Goal: Task Accomplishment & Management: Complete application form

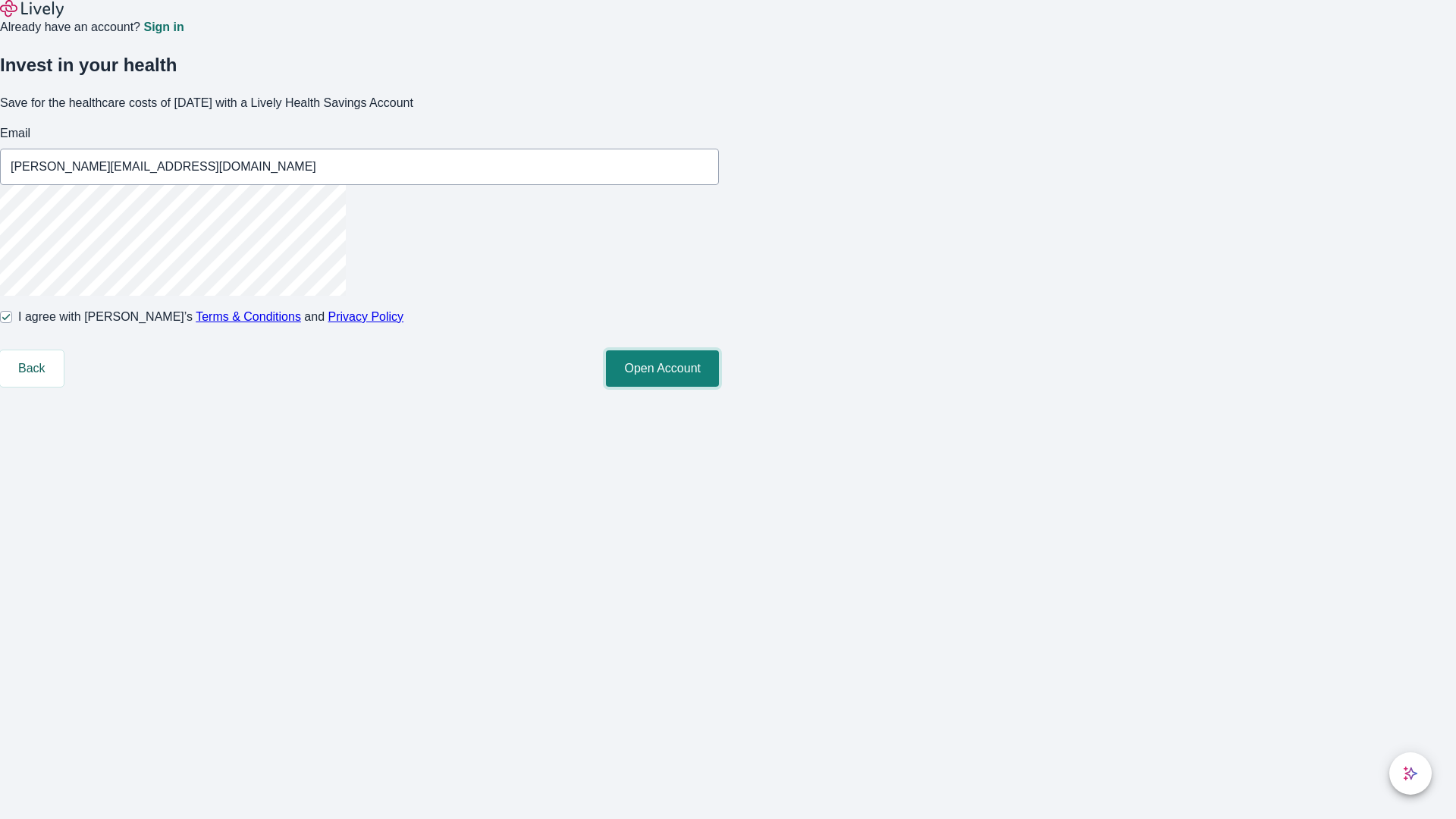
click at [719, 387] on button "Open Account" at bounding box center [663, 369] width 113 height 36
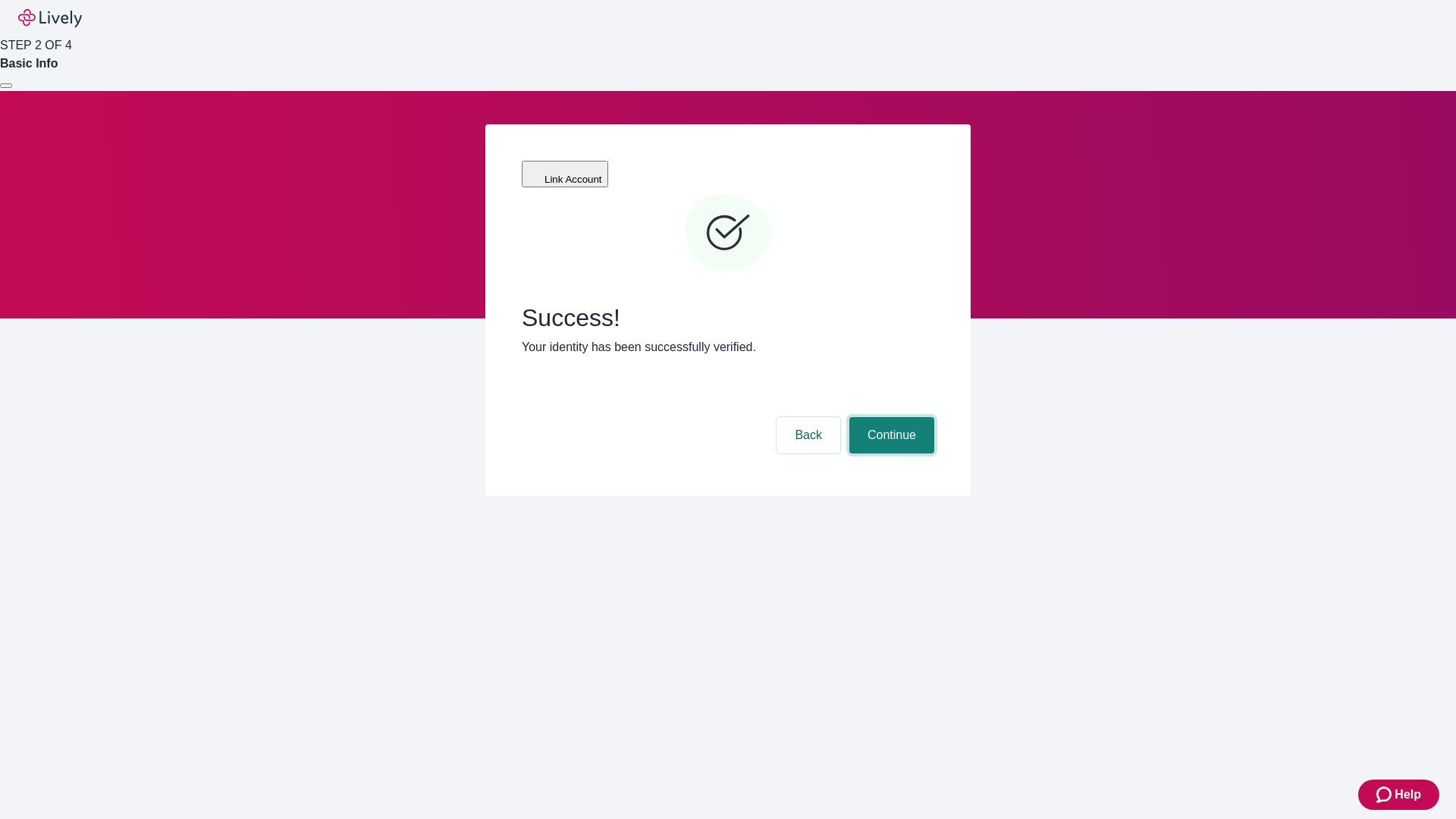
click at [890, 417] on button "Continue" at bounding box center [892, 435] width 85 height 36
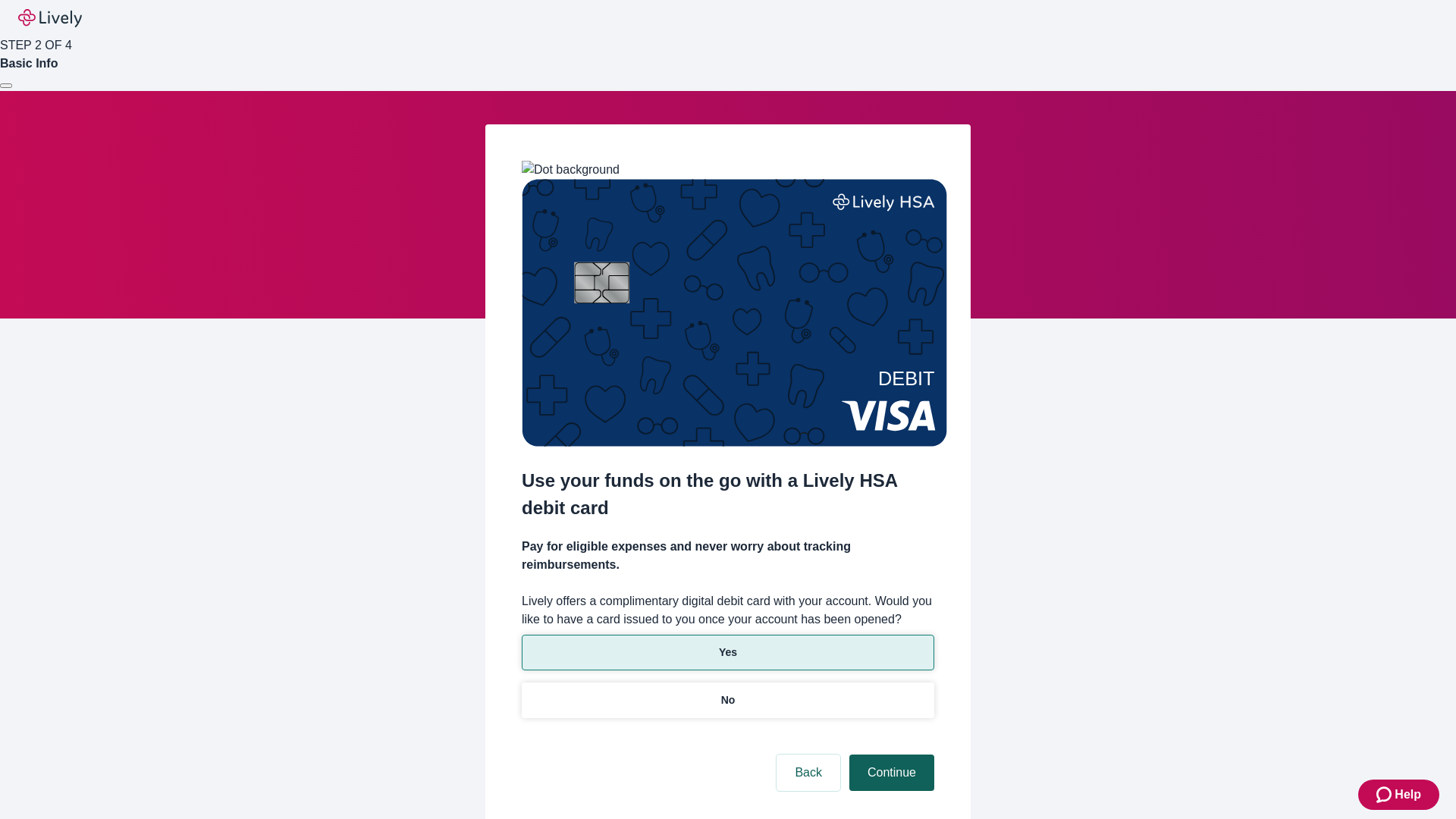
click at [727, 644] on p "Yes" at bounding box center [728, 653] width 18 height 16
click at [890, 754] on button "Continue" at bounding box center [892, 773] width 85 height 36
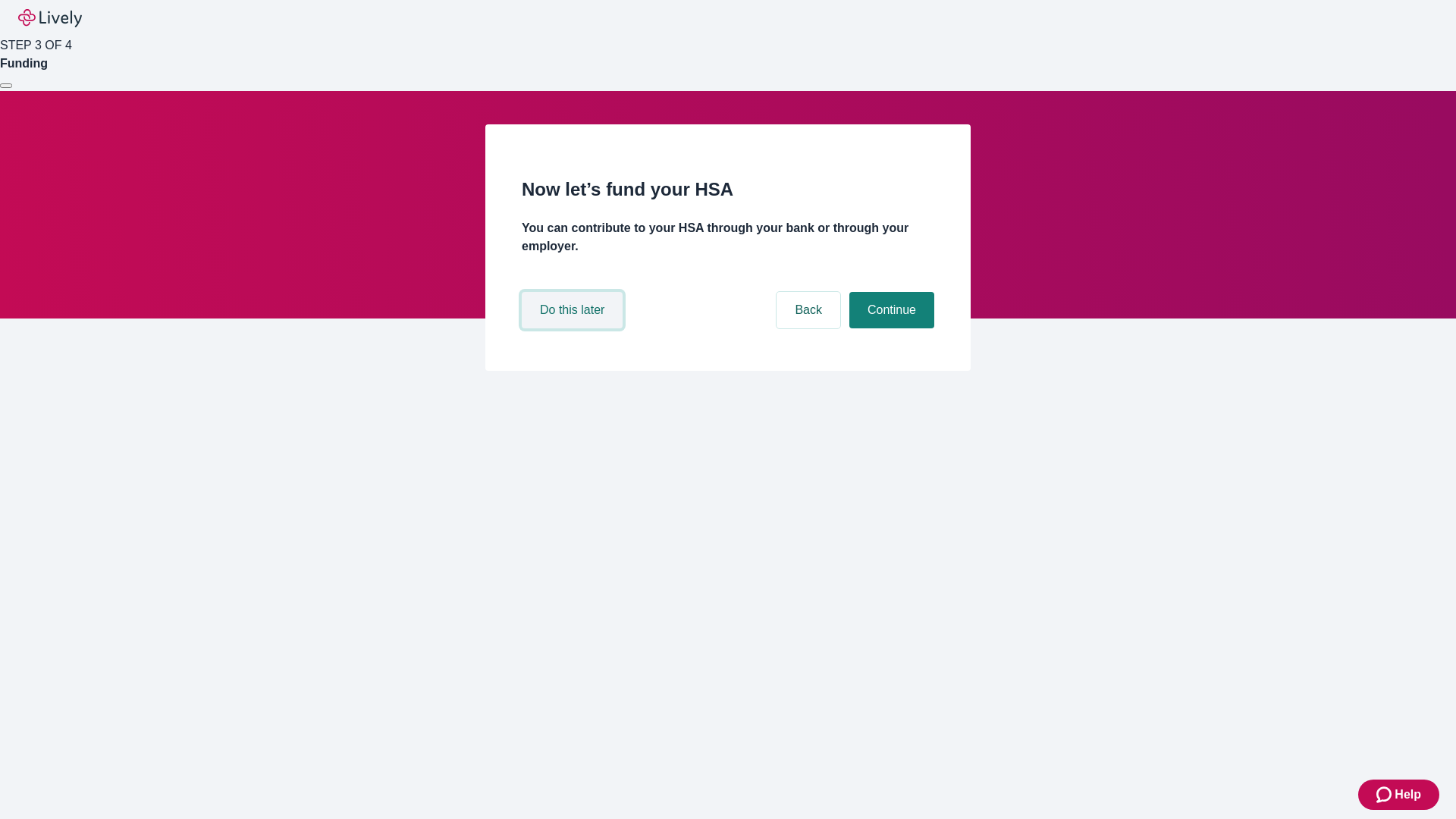
click at [574, 328] on button "Do this later" at bounding box center [572, 310] width 101 height 36
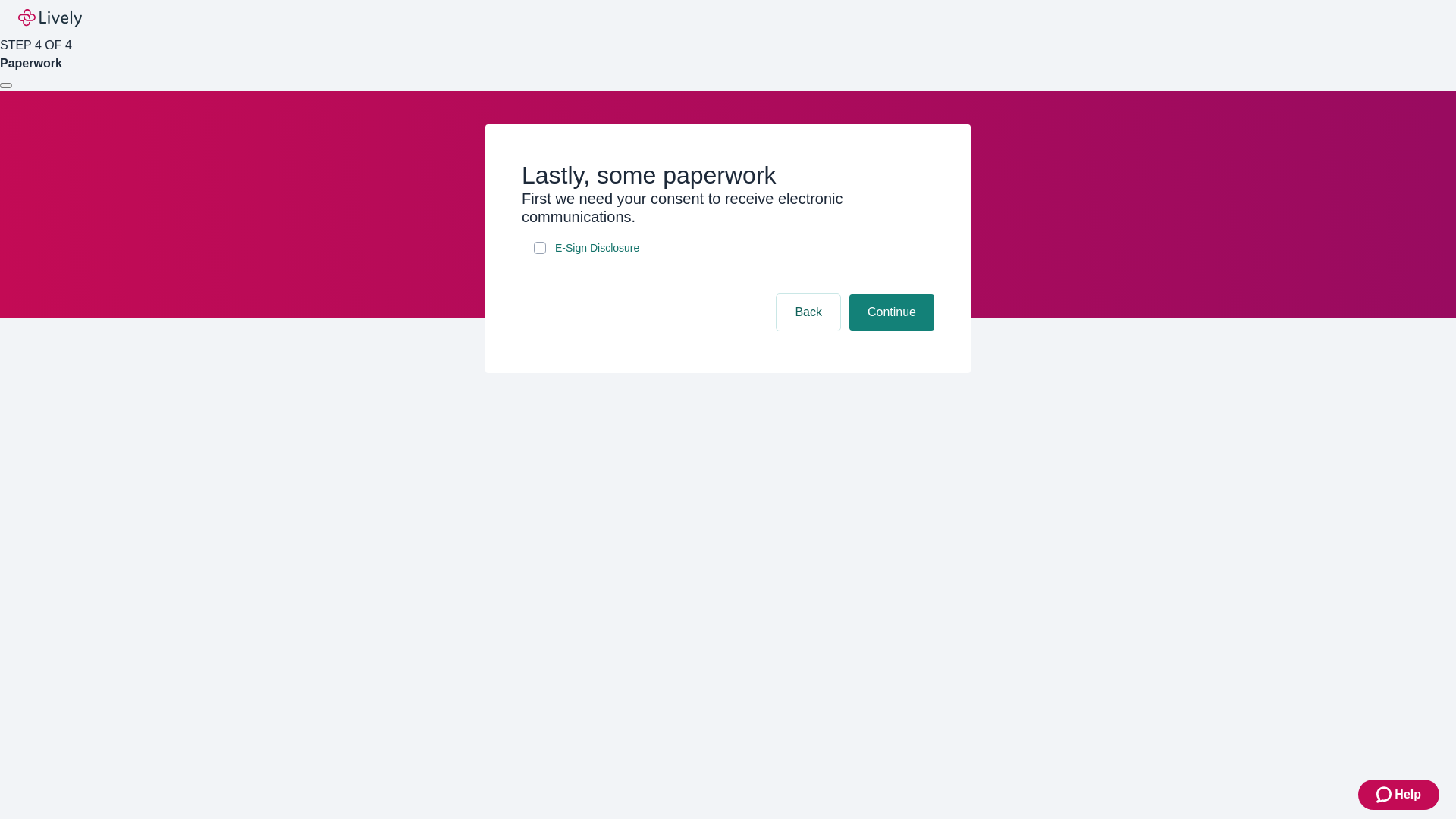
click at [540, 255] on input "E-Sign Disclosure" at bounding box center [540, 247] width 12 height 12
checkbox input "true"
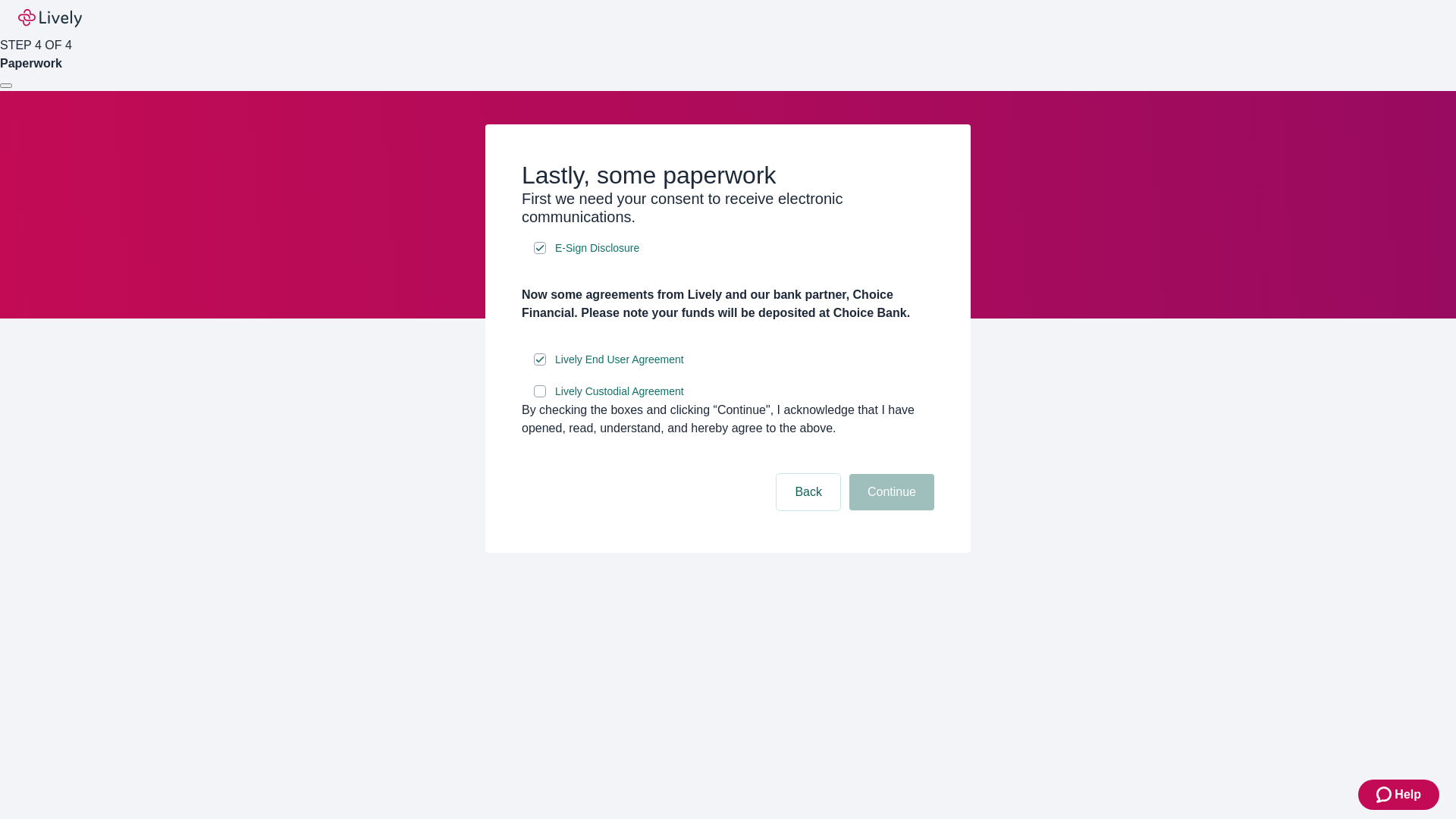
click at [540, 397] on input "Lively Custodial Agreement" at bounding box center [540, 391] width 12 height 12
checkbox input "true"
click at [890, 511] on button "Continue" at bounding box center [892, 493] width 85 height 36
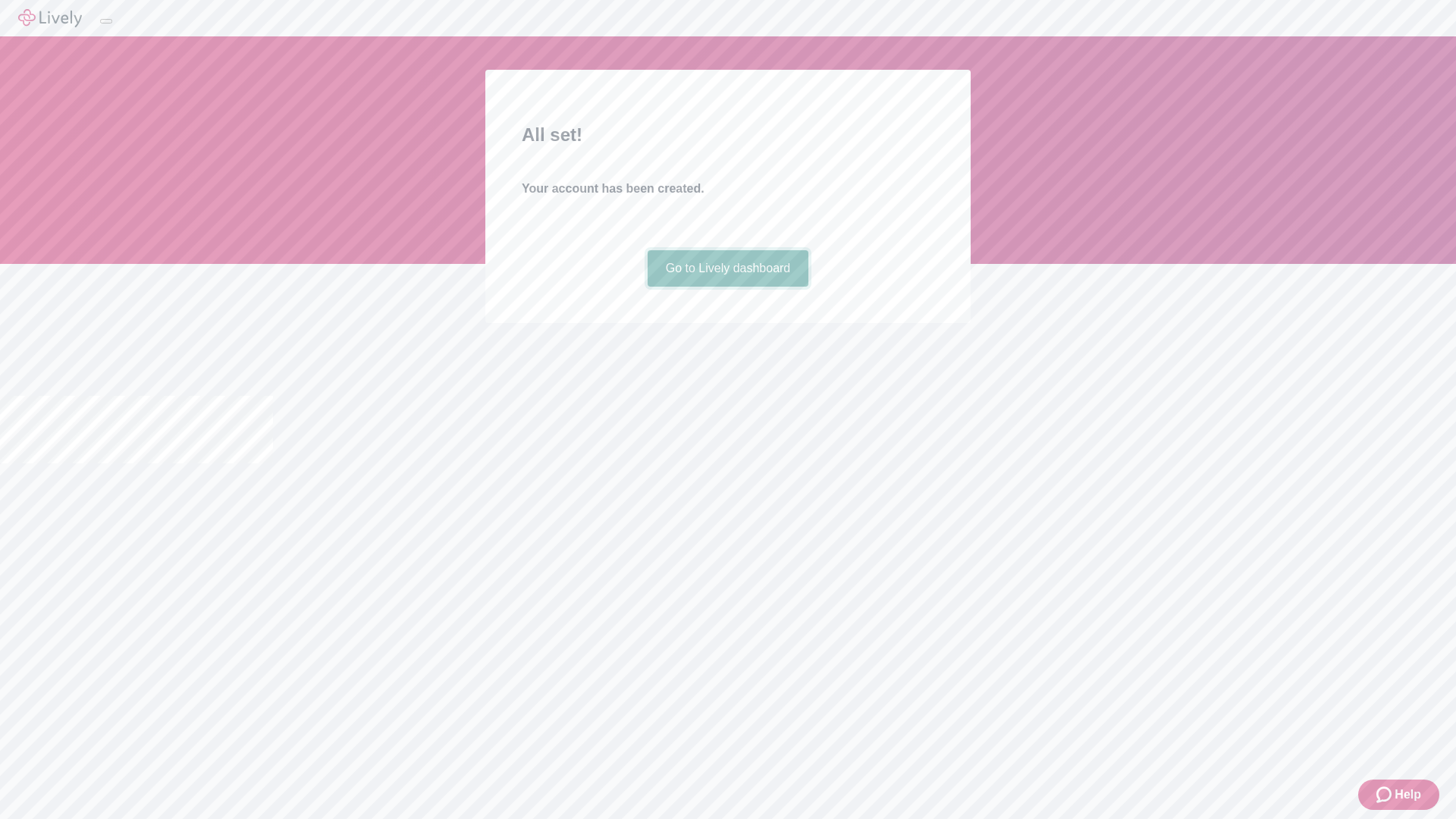
click at [727, 286] on link "Go to Lively dashboard" at bounding box center [729, 268] width 162 height 36
